Goal: Task Accomplishment & Management: Use online tool/utility

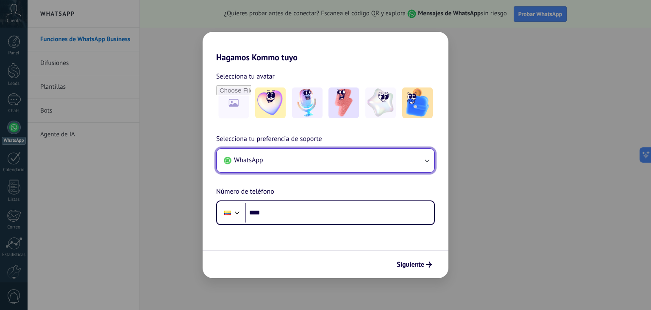
click at [427, 156] on icon "button" at bounding box center [427, 160] width 8 height 8
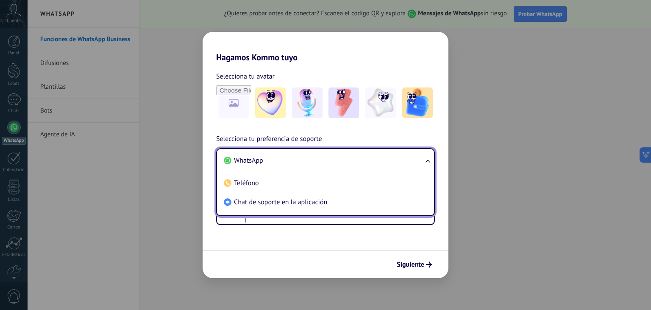
click at [427, 156] on ul "WhatsApp Teléfono Chat de soporte en la aplicación" at bounding box center [325, 182] width 219 height 68
click at [254, 159] on span "WhatsApp" at bounding box center [248, 160] width 29 height 8
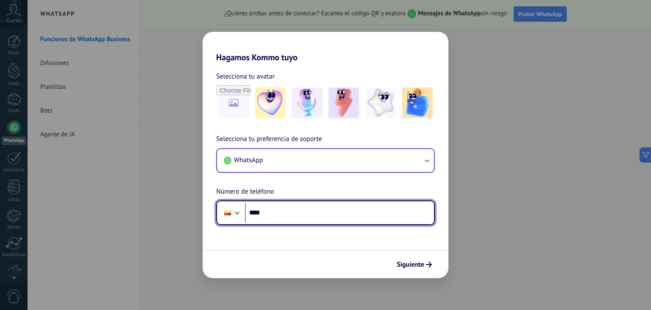
click at [282, 211] on input "****" at bounding box center [339, 213] width 189 height 20
click at [375, 214] on input "********" at bounding box center [339, 213] width 189 height 20
type input "**********"
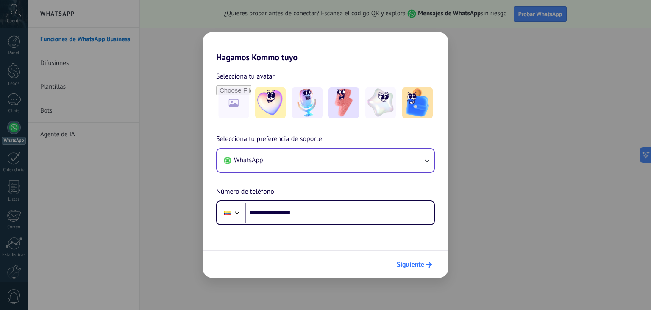
click at [409, 262] on span "Siguiente" at bounding box center [411, 264] width 28 height 6
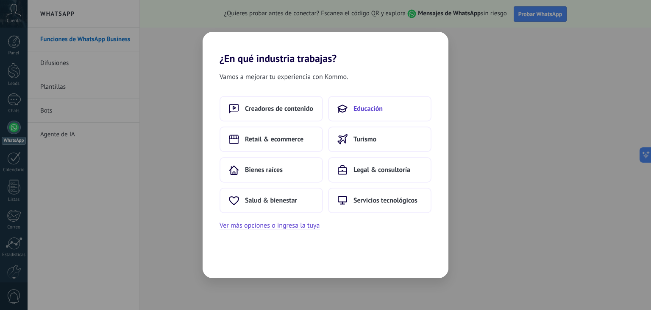
click at [355, 105] on span "Educación" at bounding box center [368, 108] width 29 height 8
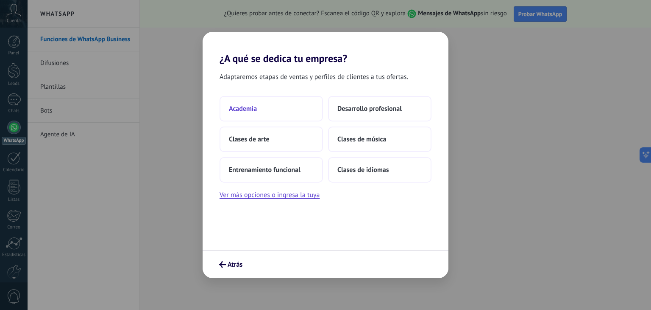
click at [252, 108] on span "Academia" at bounding box center [243, 108] width 28 height 8
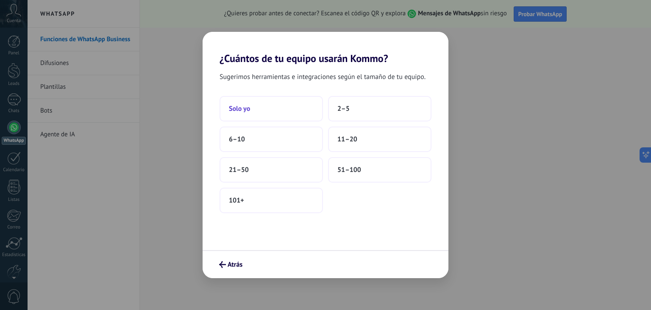
click at [260, 106] on button "Solo yo" at bounding box center [271, 108] width 103 height 25
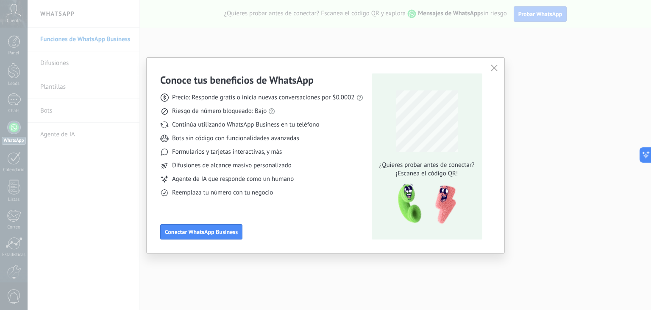
click at [348, 98] on span "Precio: Responde gratis o inicia nuevas conversaciones por $0.0002" at bounding box center [263, 97] width 183 height 8
click at [349, 97] on span "Precio: Responde gratis o inicia nuevas conversaciones por $0.0002" at bounding box center [263, 97] width 183 height 8
click at [201, 230] on span "Conectar WhatsApp Business" at bounding box center [201, 232] width 73 height 6
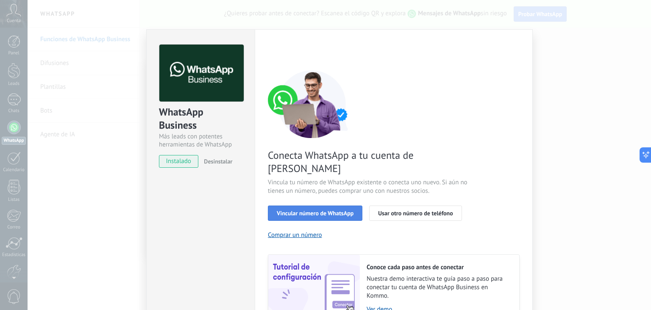
click at [319, 210] on span "Vincular número de WhatsApp" at bounding box center [315, 213] width 77 height 6
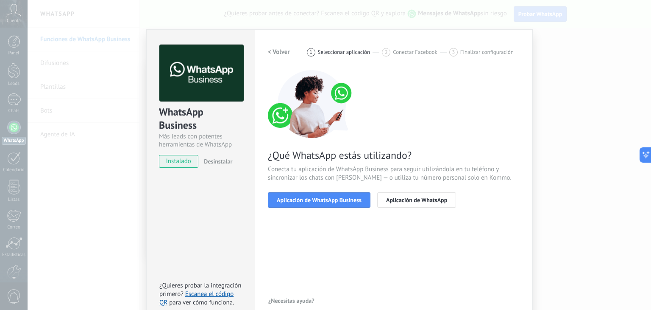
scroll to position [12, 0]
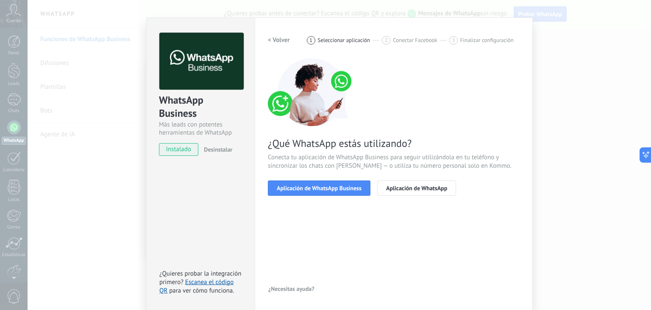
drag, startPoint x: 319, startPoint y: 189, endPoint x: 321, endPoint y: 175, distance: 14.1
click at [321, 175] on div "¿Qué WhatsApp estás utilizando? Conecta tu aplicación de WhatsApp Business para…" at bounding box center [394, 126] width 252 height 137
click at [319, 185] on span "Aplicación de WhatsApp Business" at bounding box center [319, 188] width 85 height 6
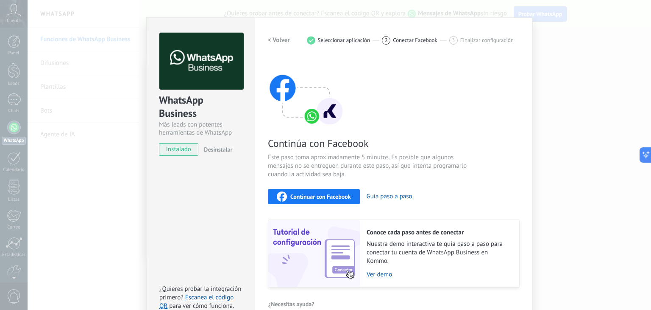
click at [321, 195] on span "Continuar con Facebook" at bounding box center [320, 196] width 61 height 6
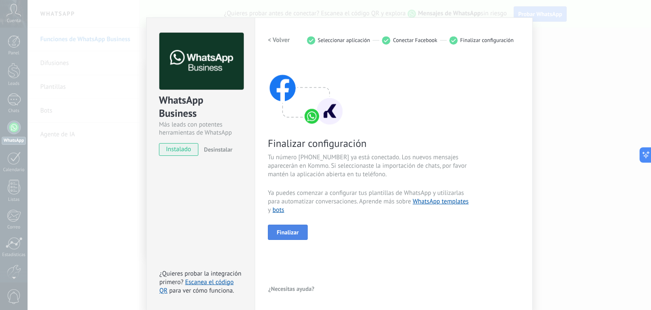
click at [283, 232] on span "Finalizar" at bounding box center [288, 232] width 22 height 6
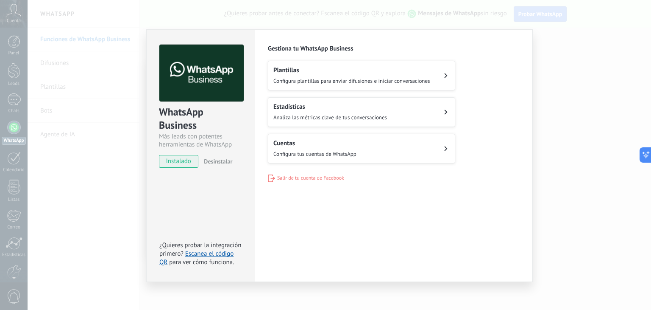
scroll to position [0, 0]
click at [287, 145] on h2 "Cuentas" at bounding box center [314, 143] width 83 height 8
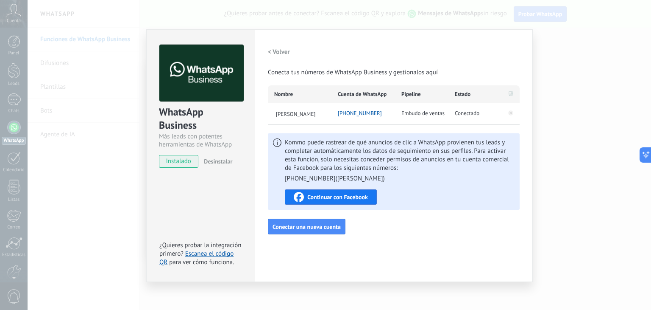
click at [332, 198] on span "Continuar con Facebook" at bounding box center [337, 197] width 61 height 6
